Goal: Information Seeking & Learning: Learn about a topic

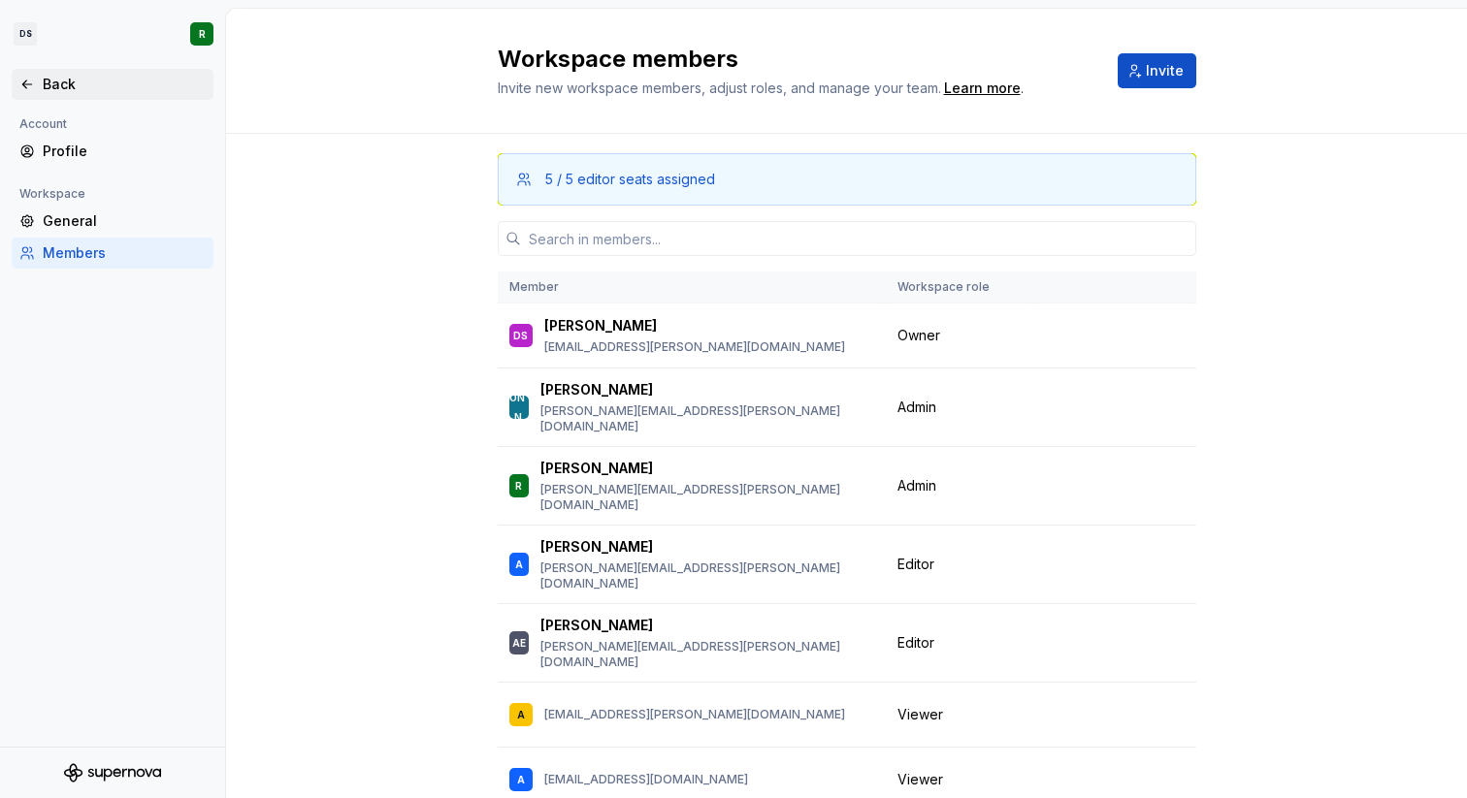
click at [54, 92] on div "Back" at bounding box center [124, 84] width 163 height 19
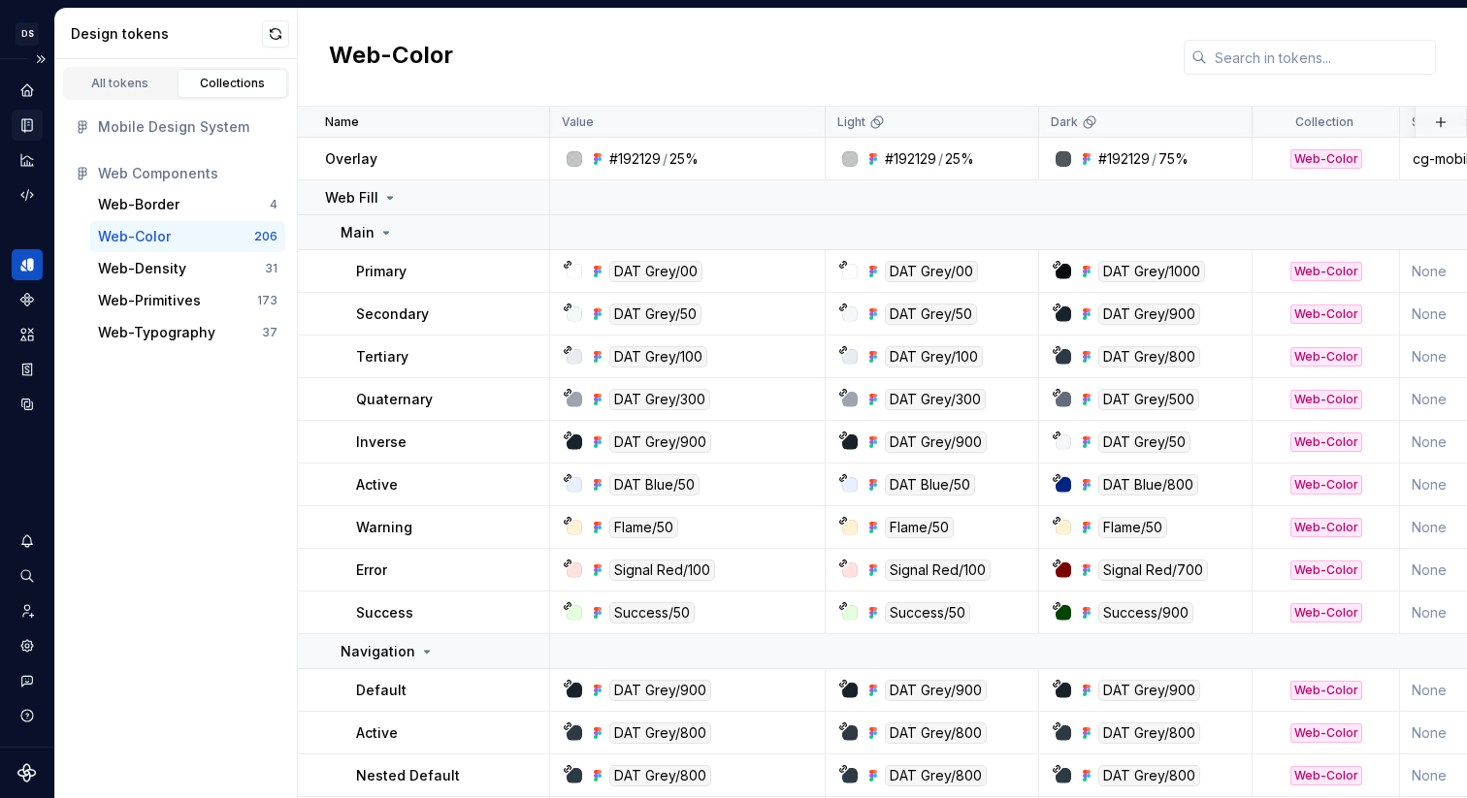
click at [27, 118] on icon "Documentation" at bounding box center [26, 124] width 17 height 17
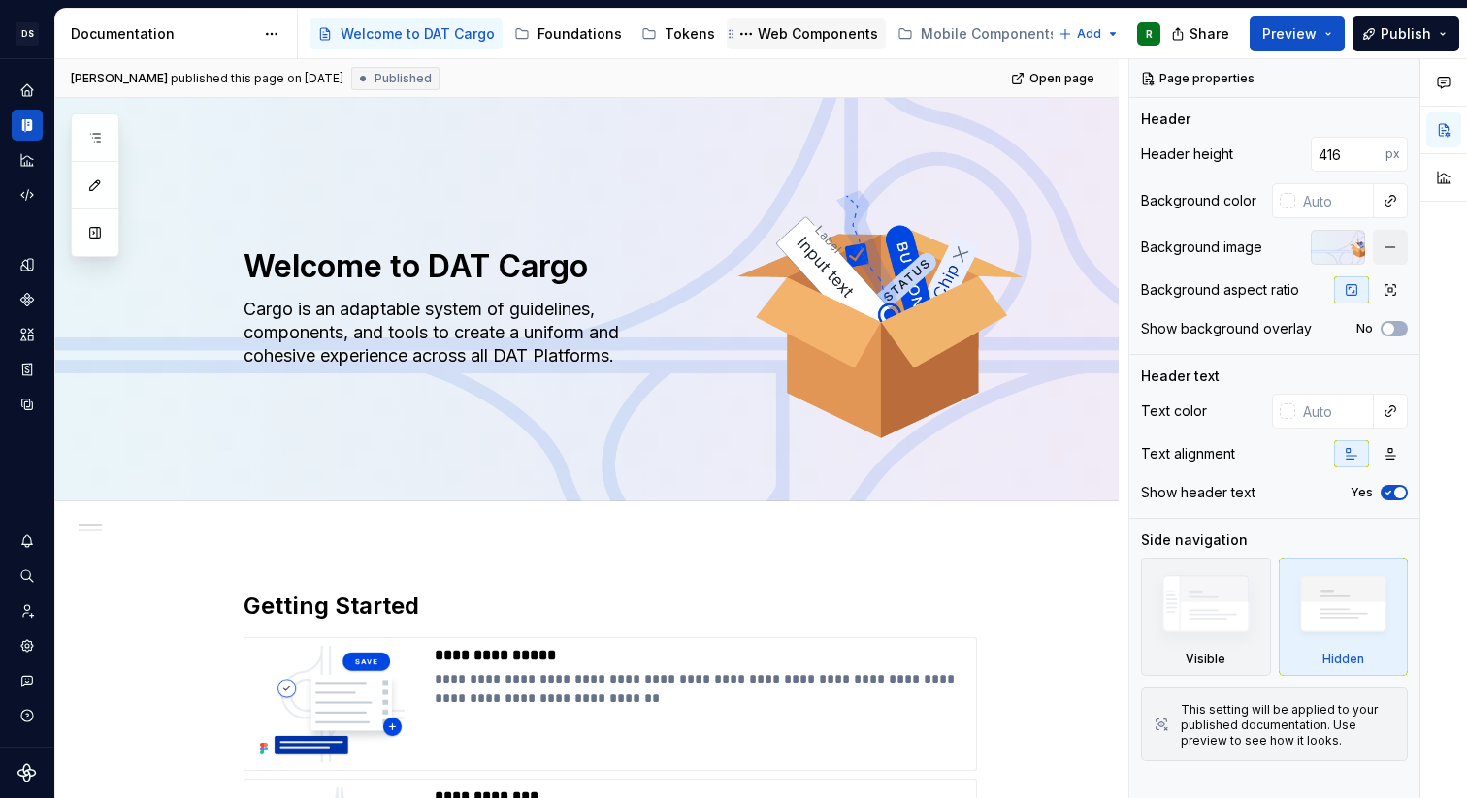
click at [785, 35] on div "Web Components" at bounding box center [818, 33] width 120 height 19
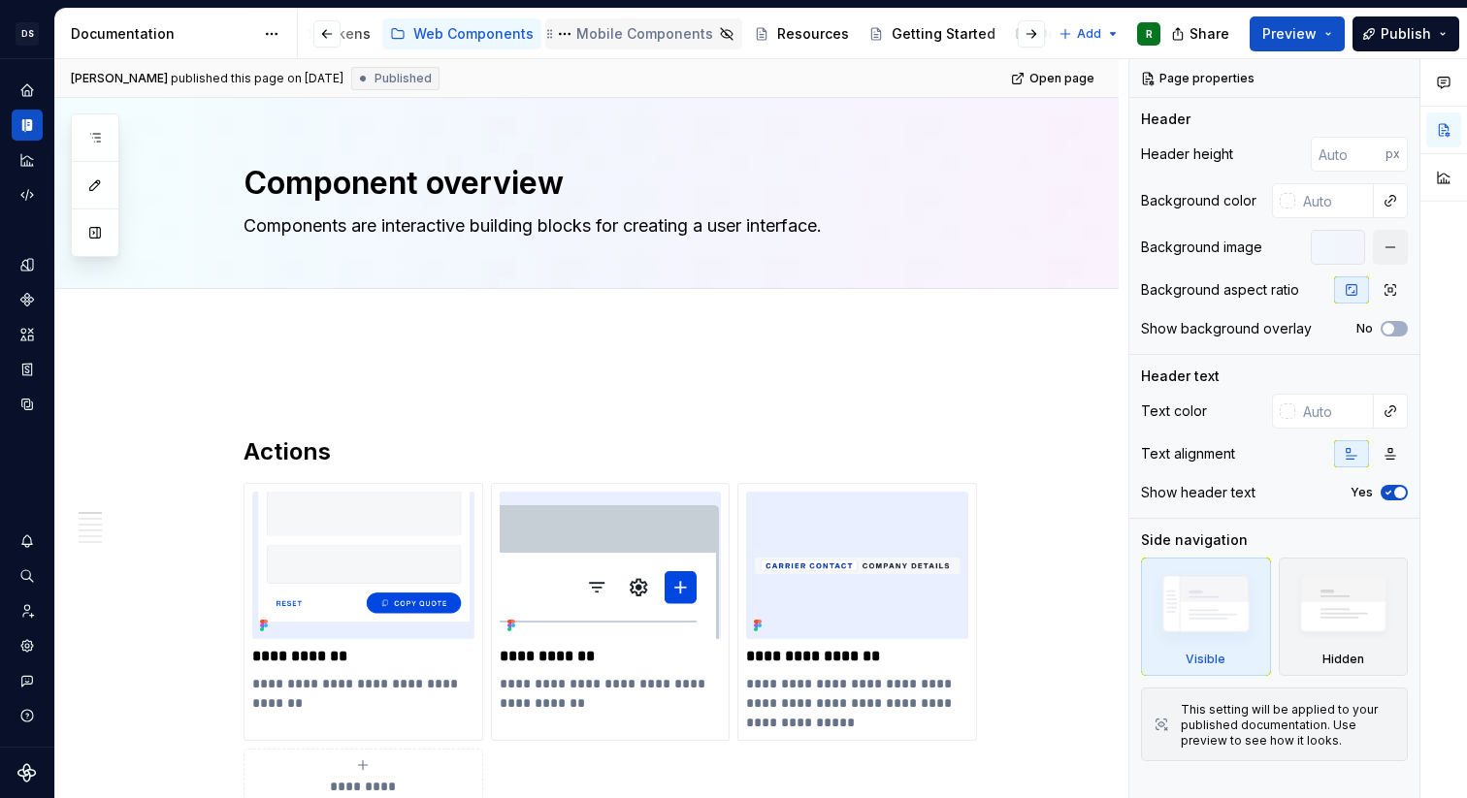
scroll to position [0, 442]
click at [679, 37] on div "Resources" at bounding box center [715, 33] width 72 height 19
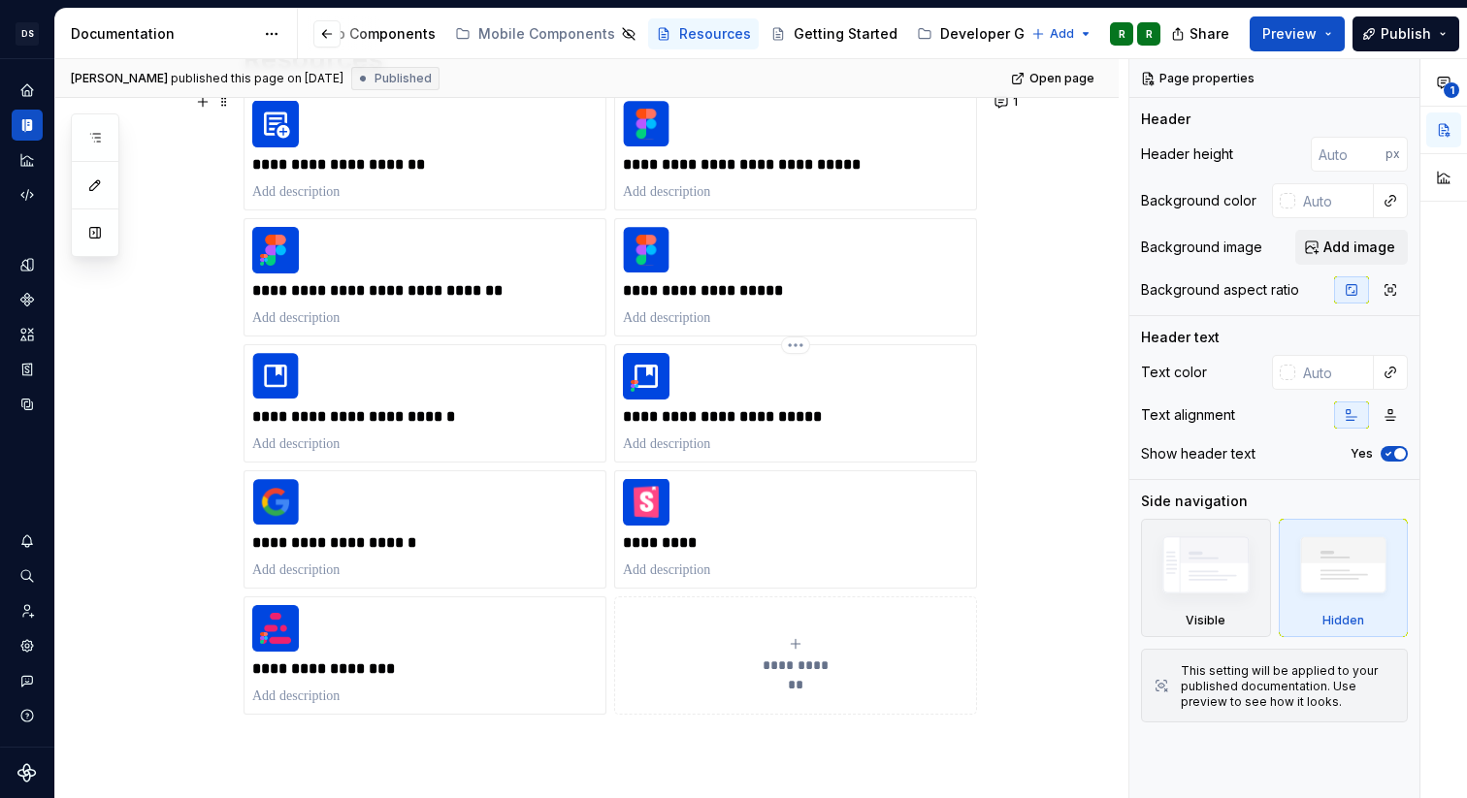
scroll to position [567, 0]
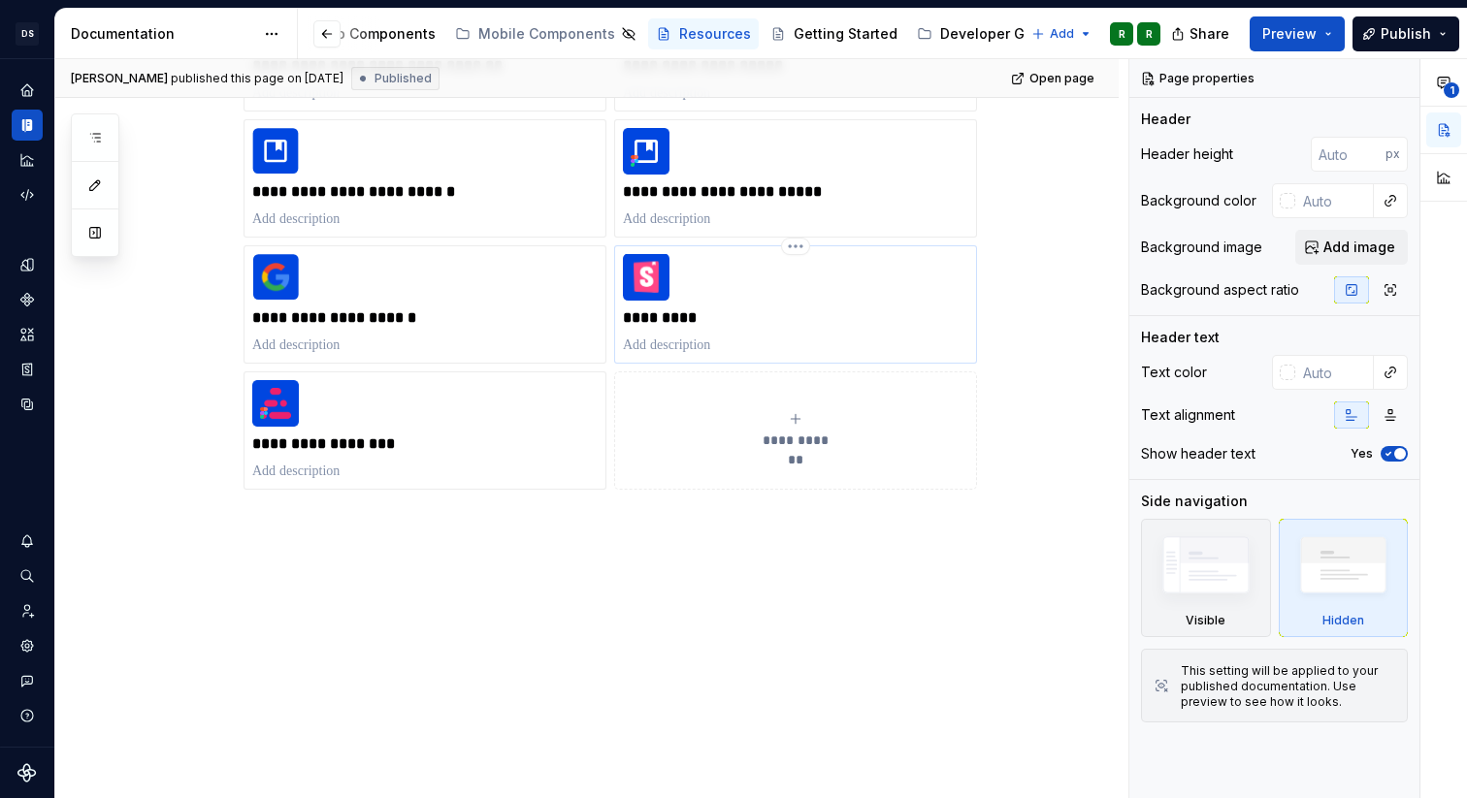
click at [690, 324] on p "*********" at bounding box center [795, 318] width 345 height 19
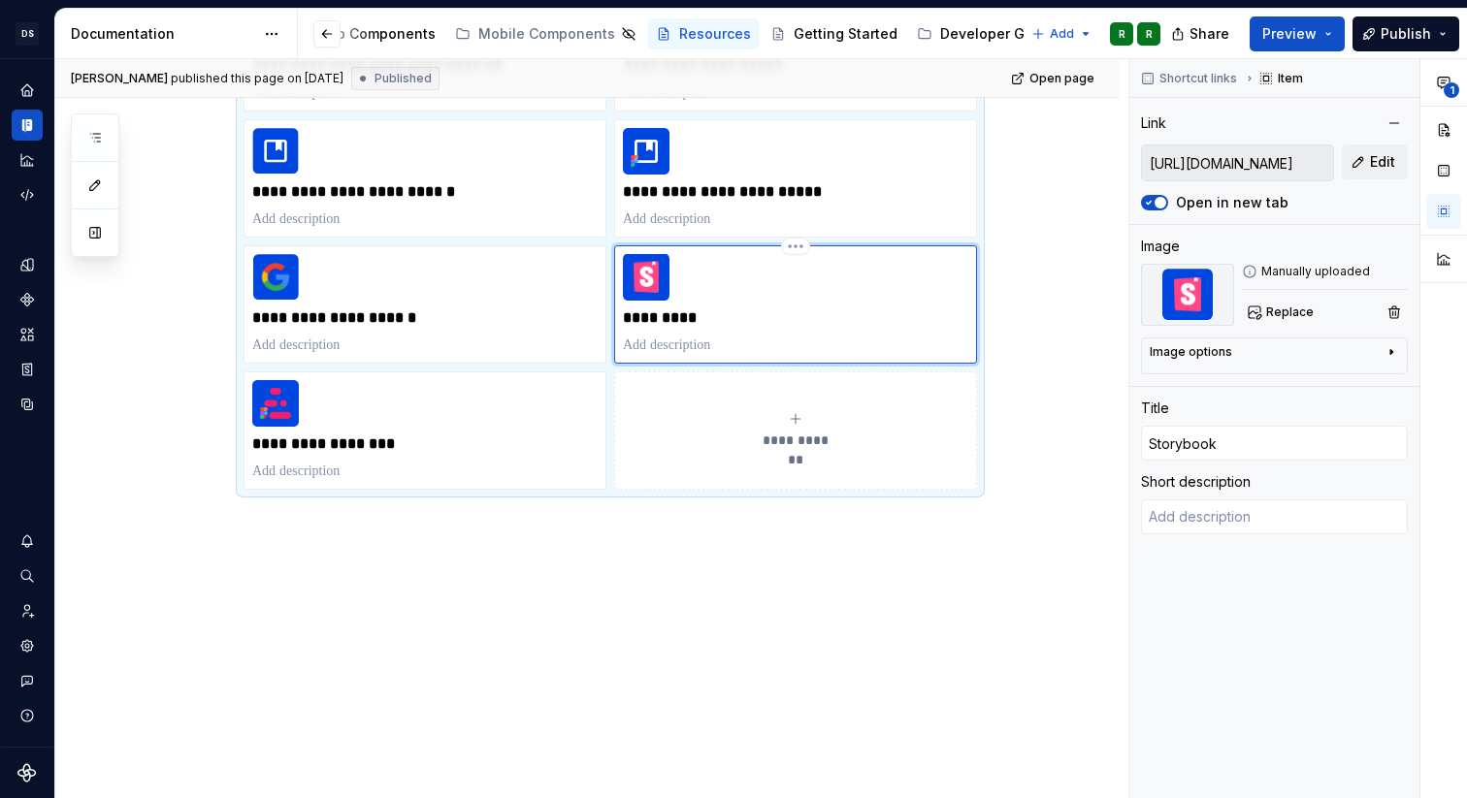
click at [645, 285] on img at bounding box center [646, 277] width 47 height 47
click at [810, 242] on html "DS Cargo R Design system data Documentation Accessibility guide for tree Page t…" at bounding box center [733, 399] width 1467 height 798
click at [715, 268] on html "DS Cargo R Design system data Documentation Accessibility guide for tree Page t…" at bounding box center [733, 399] width 1467 height 798
click at [1184, 164] on input "[URL][DOMAIN_NAME]" at bounding box center [1237, 163] width 191 height 35
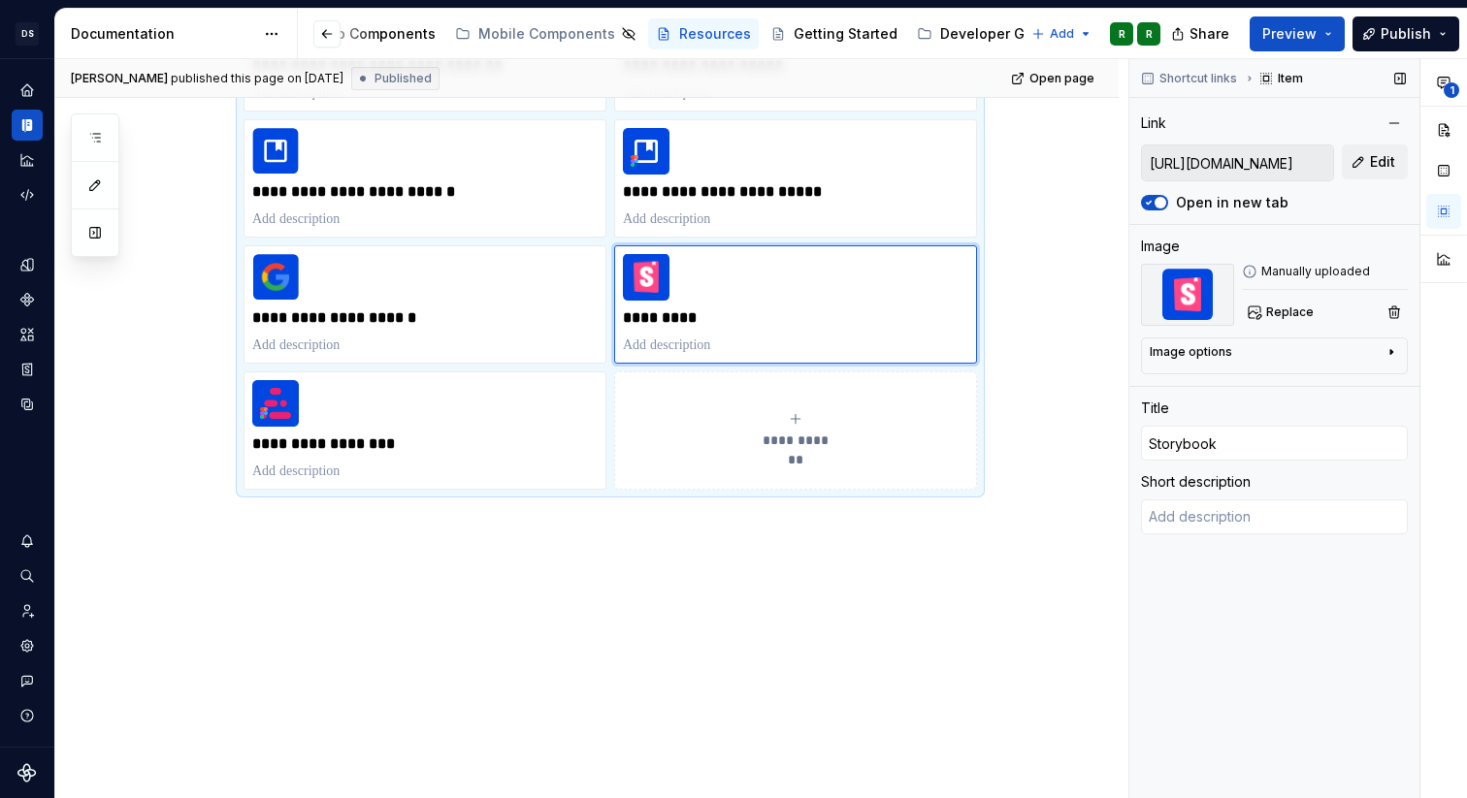
click at [1213, 164] on input "[URL][DOMAIN_NAME]" at bounding box center [1237, 163] width 191 height 35
type textarea "*"
